Goal: Task Accomplishment & Management: Manage account settings

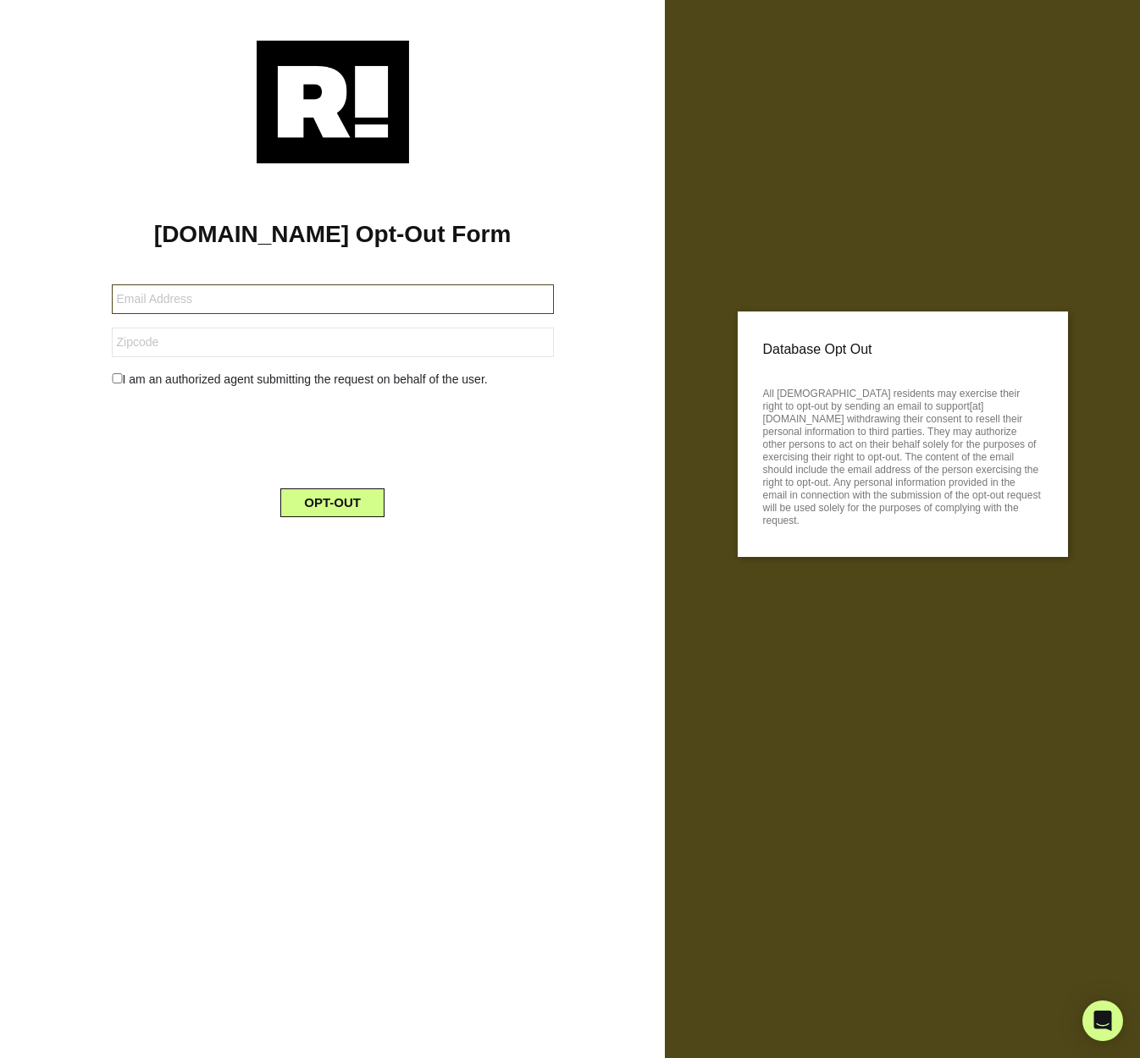
click at [262, 299] on input "text" at bounding box center [333, 299] width 442 height 30
type input "[EMAIL_ADDRESS][DOMAIN_NAME]"
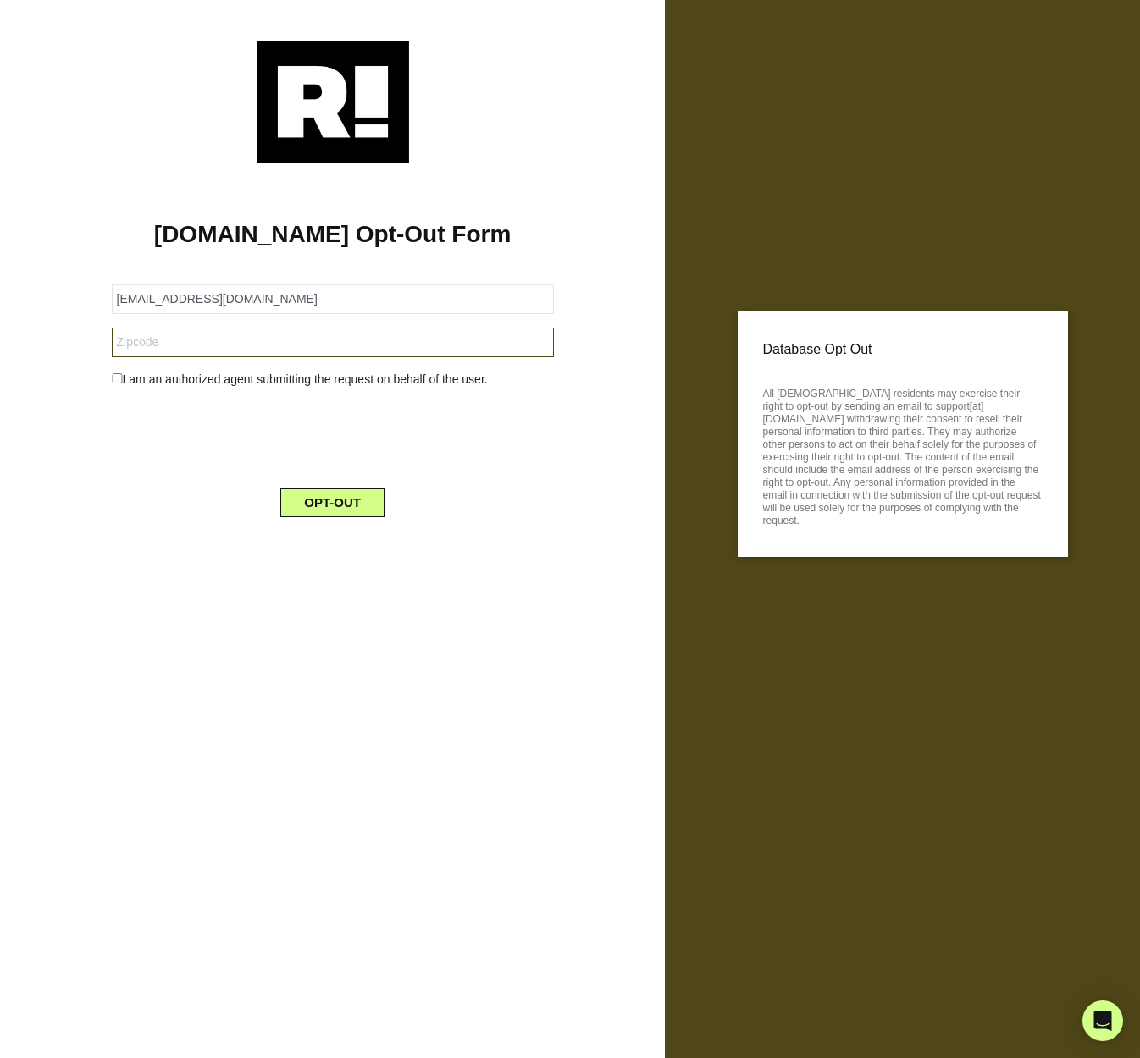
click at [237, 332] on input "text" at bounding box center [333, 343] width 442 height 30
type input "94803"
click at [114, 378] on input "checkbox" at bounding box center [117, 378] width 11 height 10
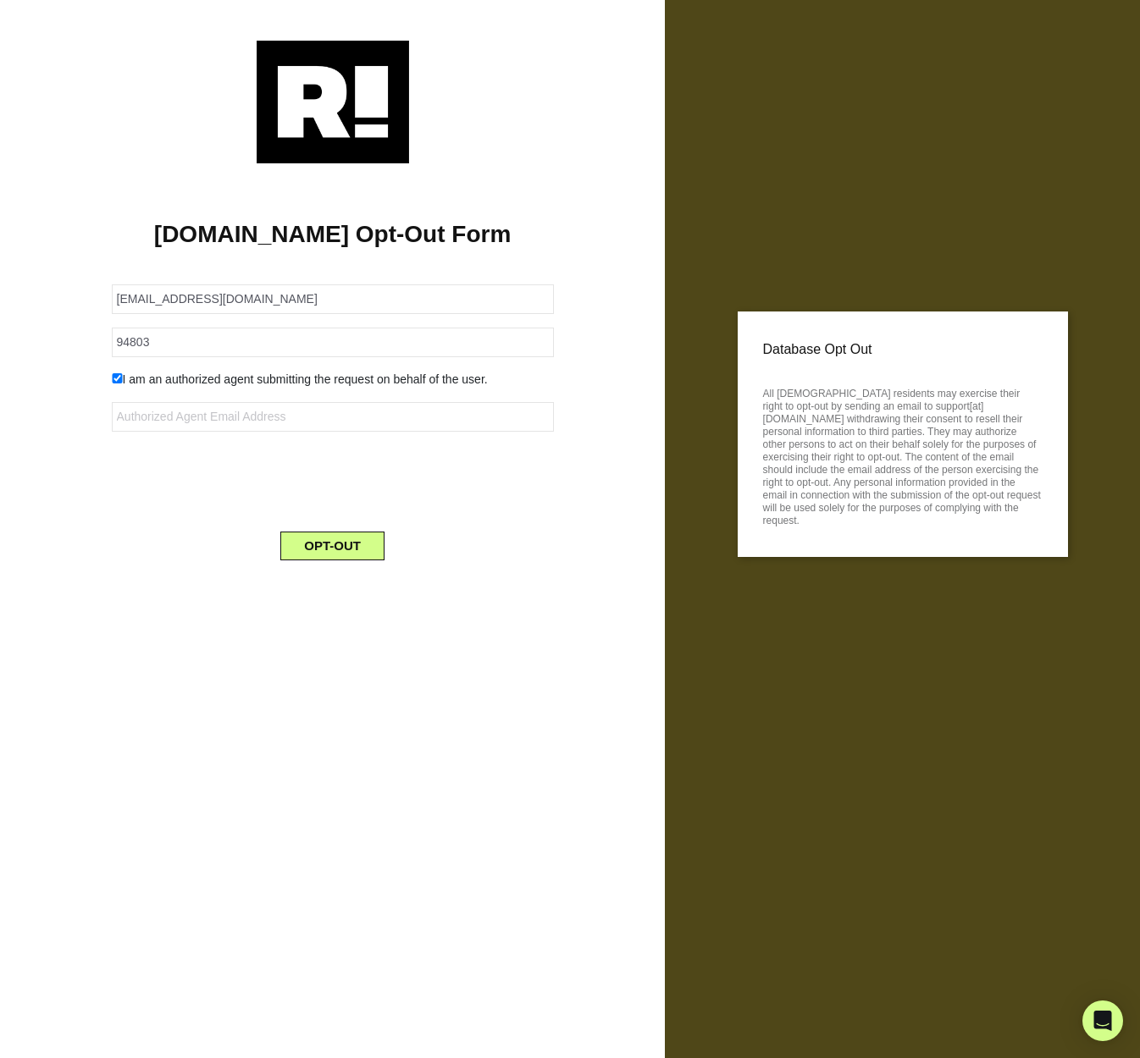
click at [114, 378] on input "checkbox" at bounding box center [117, 378] width 11 height 10
checkbox input "false"
click at [363, 499] on button "OPT-OUT" at bounding box center [332, 503] width 104 height 29
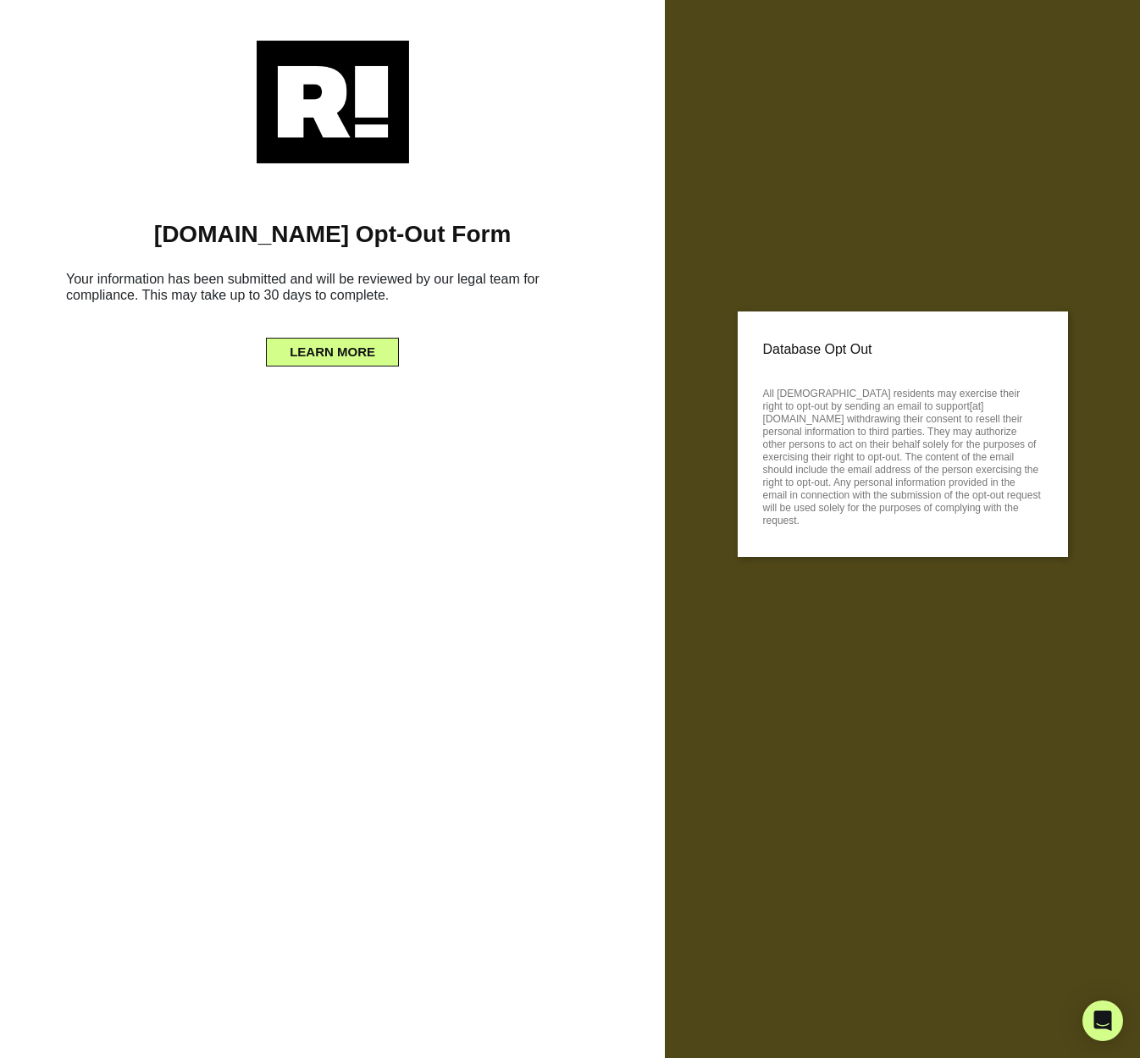
click at [127, 340] on div "LEARN MORE" at bounding box center [332, 349] width 614 height 36
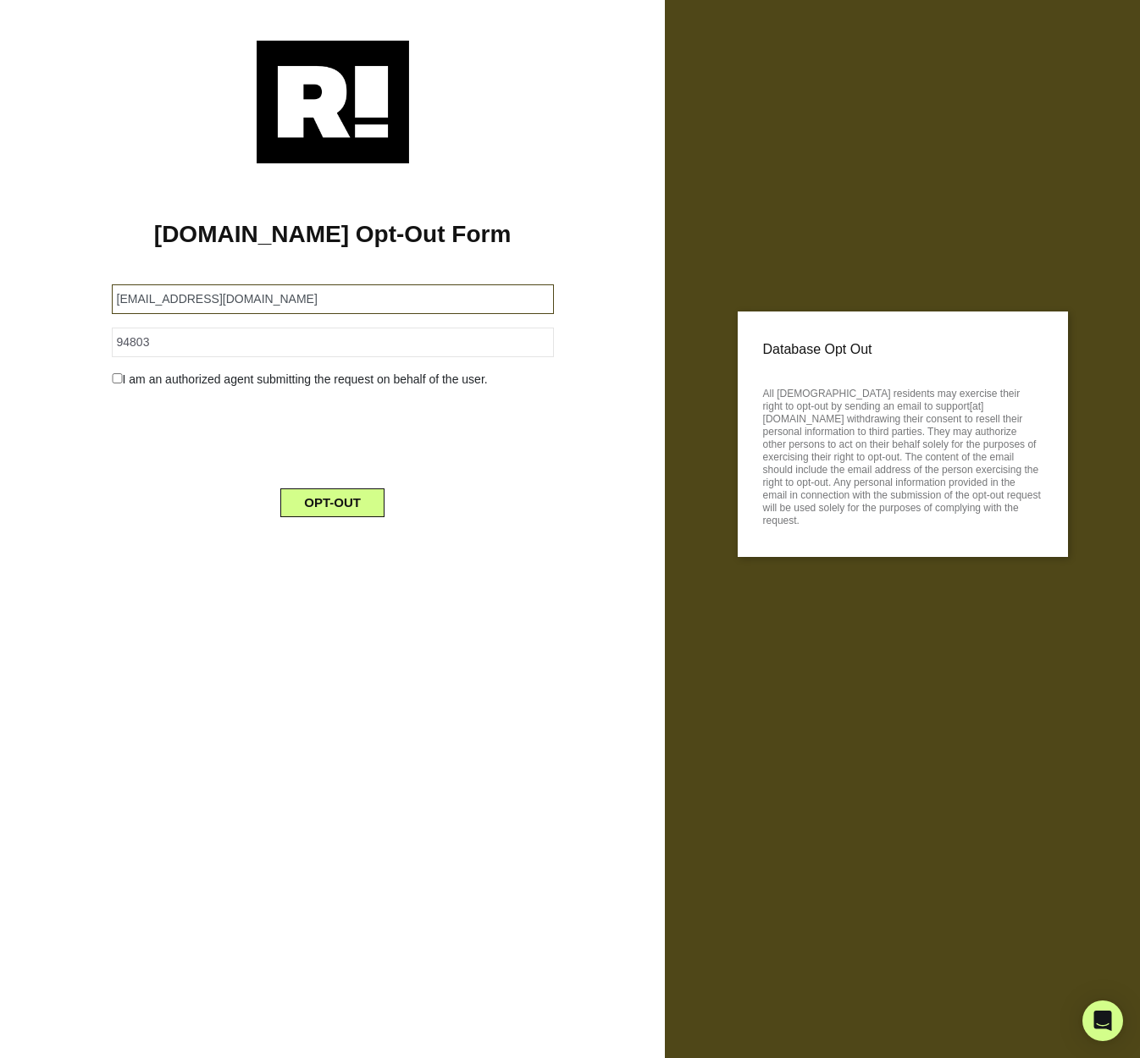
drag, startPoint x: 142, startPoint y: 301, endPoint x: 160, endPoint y: 300, distance: 17.8
click at [142, 301] on input "[EMAIL_ADDRESS][DOMAIN_NAME]" at bounding box center [333, 299] width 442 height 30
type input "zpetschek@gmail.com"
click at [352, 497] on button "OPT-OUT" at bounding box center [332, 503] width 104 height 29
